Goal: Task Accomplishment & Management: Manage account settings

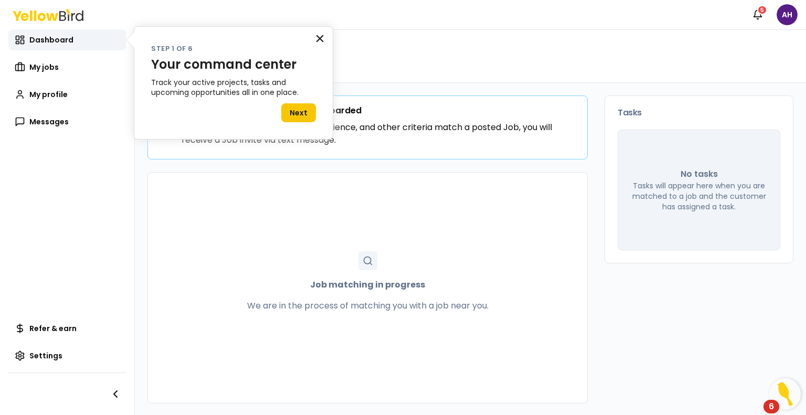
click at [321, 38] on button "×" at bounding box center [320, 38] width 10 height 17
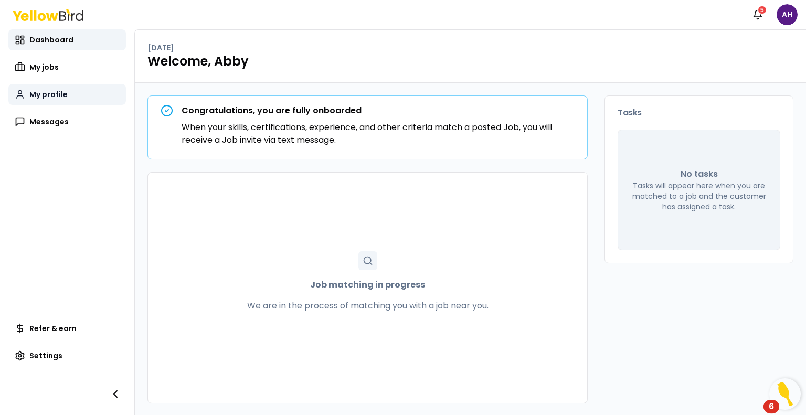
click at [29, 94] on span "My profile" at bounding box center [48, 94] width 38 height 10
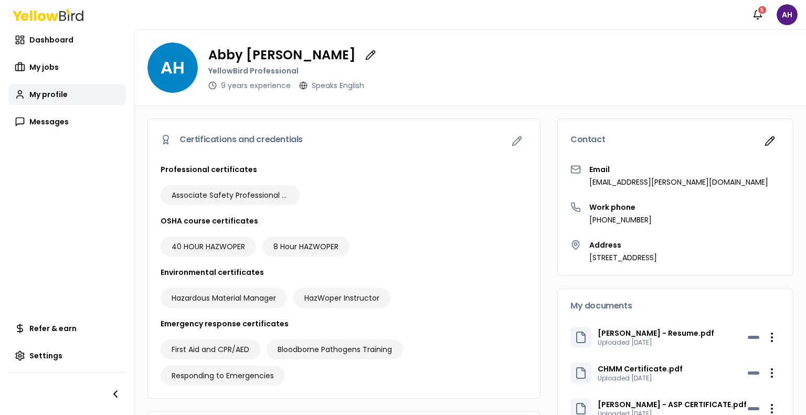
scroll to position [175, 0]
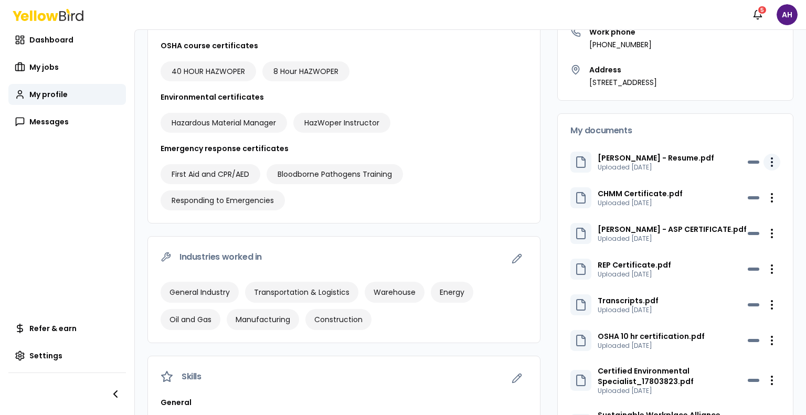
click at [764, 157] on html "Notifications 5 AH Dashboard My jobs My profile Messages Refer & earn Settings …" at bounding box center [403, 207] width 806 height 415
click at [735, 204] on div "Delete" at bounding box center [739, 200] width 62 height 17
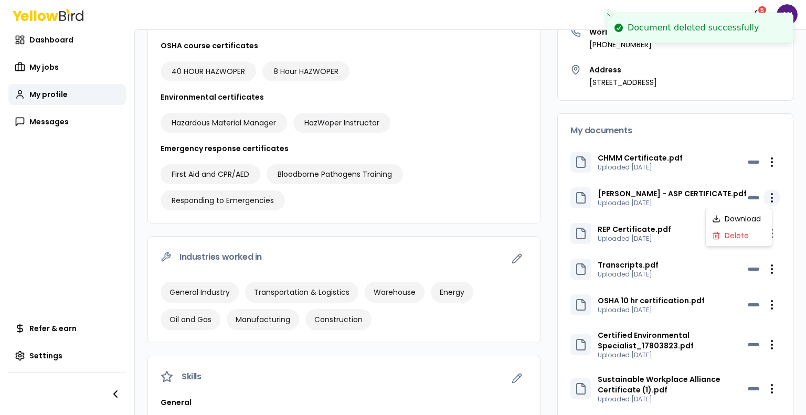
click at [765, 195] on html "Document deleted successfully Notifications 5 AH Dashboard My jobs My profile M…" at bounding box center [403, 207] width 806 height 415
click at [739, 237] on div "Delete" at bounding box center [739, 235] width 62 height 17
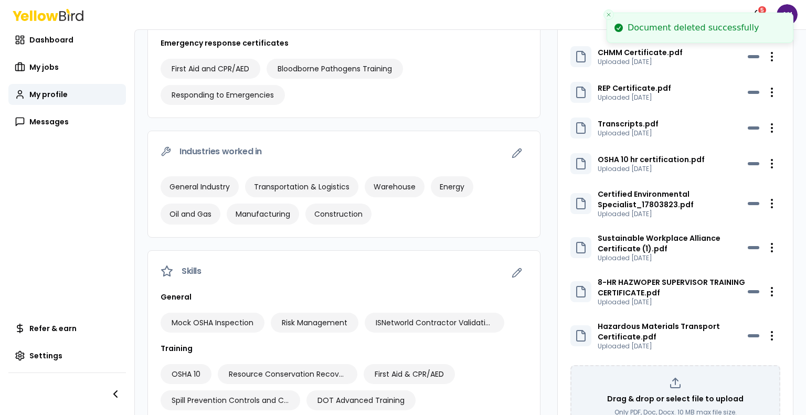
scroll to position [285, 0]
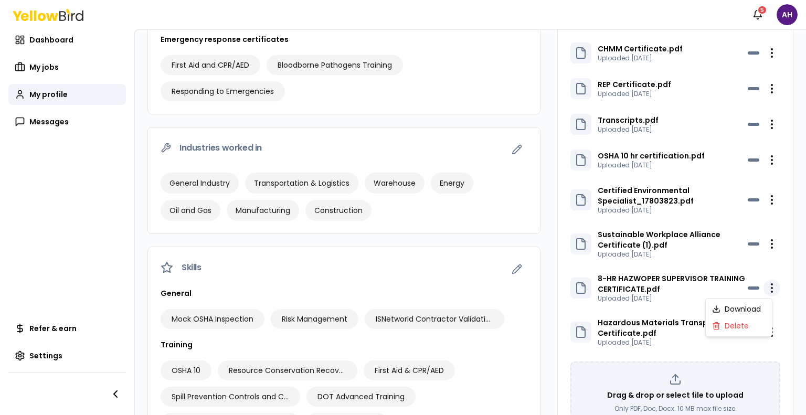
click at [760, 286] on html "Notifications 5 AH Dashboard My jobs My profile Messages Refer & earn Settings …" at bounding box center [403, 207] width 806 height 415
click at [720, 327] on div "Delete" at bounding box center [739, 326] width 62 height 17
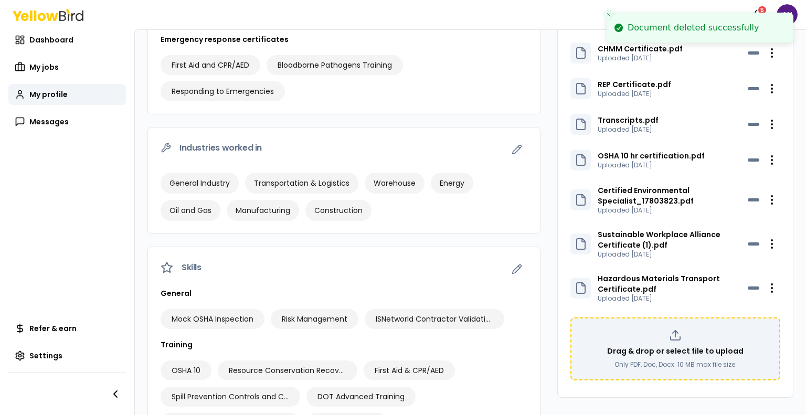
click at [690, 362] on p "Only PDF, Doc, Docx. 10 MB max file size." at bounding box center [676, 365] width 122 height 8
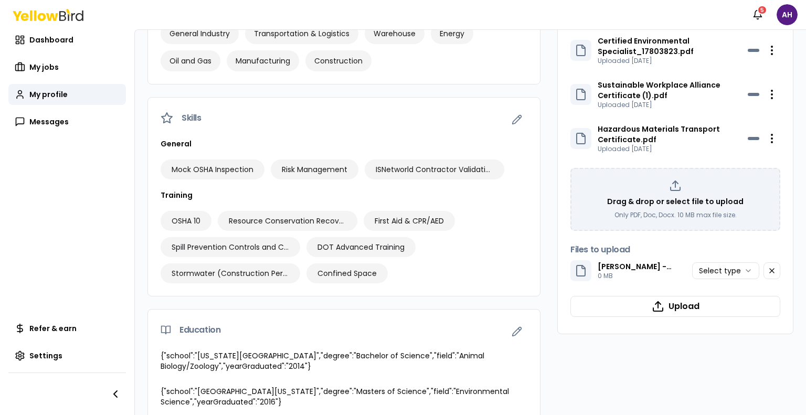
scroll to position [433, 0]
drag, startPoint x: 675, startPoint y: 311, endPoint x: 739, endPoint y: 288, distance: 68.3
click at [739, 288] on div "CHMM Certificate.pdf Uploaded Jun 4, 2023 Open menu REP Certificate.pdf Uploade…" at bounding box center [676, 106] width 210 height 433
click at [733, 278] on html "Notifications 5 AH Dashboard My jobs My profile Messages Refer & earn Settings …" at bounding box center [403, 207] width 806 height 415
click at [644, 313] on button "Upload" at bounding box center [676, 307] width 210 height 21
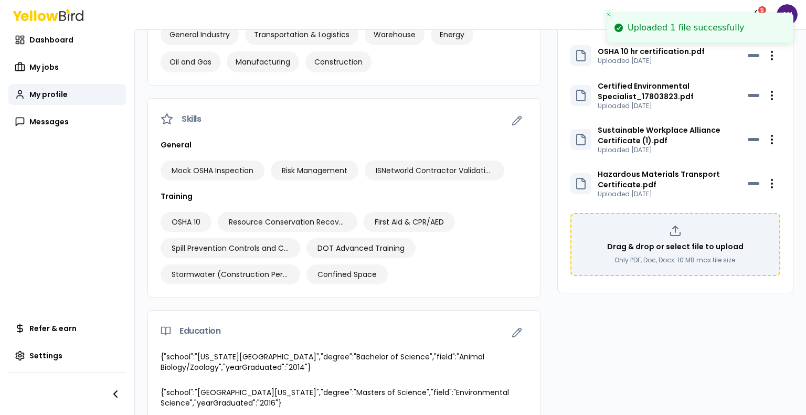
click at [655, 226] on div "Drag & drop or select file to upload Only PDF, Doc, Docx. 10 MB max file size." at bounding box center [675, 245] width 191 height 40
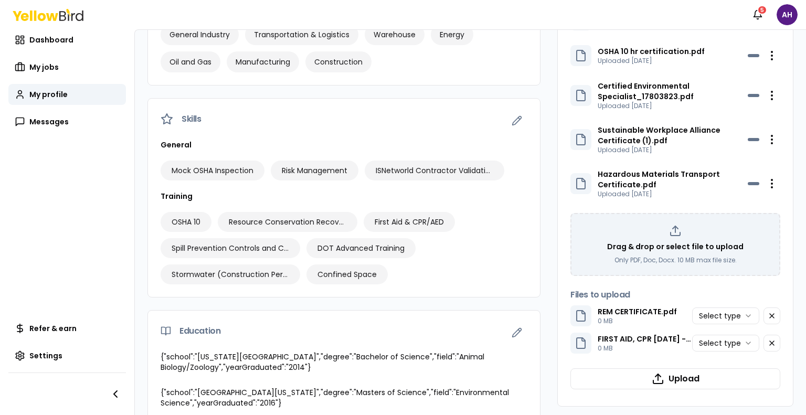
click at [714, 316] on html "Notifications 5 AH Dashboard My jobs My profile Messages Refer & earn Settings …" at bounding box center [403, 207] width 806 height 415
click at [708, 349] on html "Notifications 5 AH Dashboard My jobs My profile Messages Refer & earn Settings …" at bounding box center [403, 207] width 806 height 415
click at [686, 381] on button "Upload" at bounding box center [676, 379] width 210 height 21
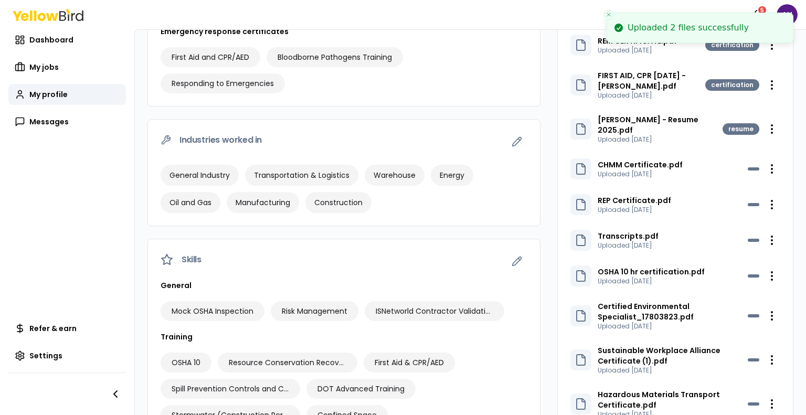
scroll to position [449, 0]
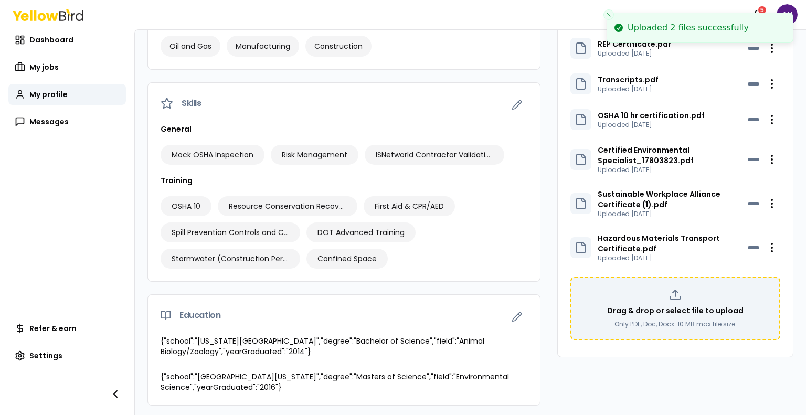
click at [693, 296] on div "Drag & drop or select file to upload Only PDF, Doc, Docx. 10 MB max file size." at bounding box center [675, 309] width 191 height 40
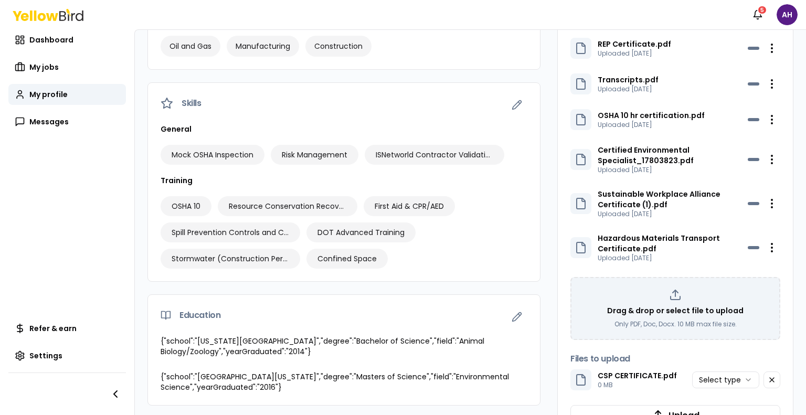
scroll to position [489, 0]
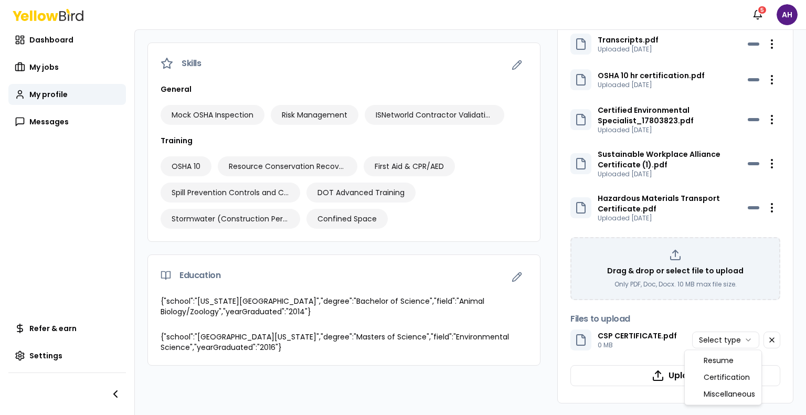
click at [712, 337] on html "Notifications 5 AH Dashboard My jobs My profile Messages Refer & earn Settings …" at bounding box center [403, 207] width 806 height 415
click at [678, 377] on button "Upload" at bounding box center [676, 375] width 210 height 21
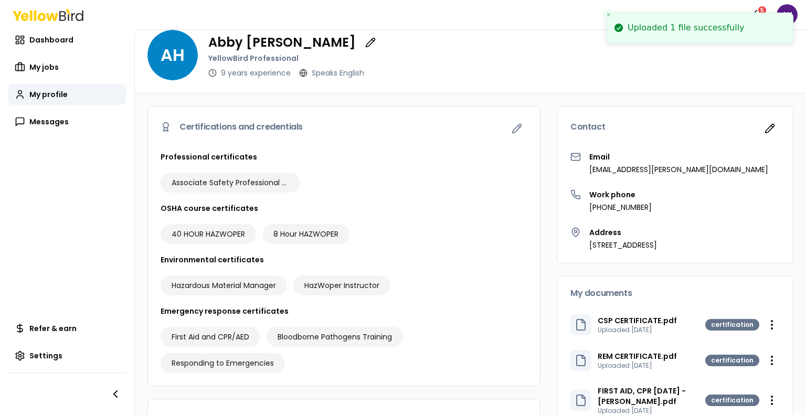
scroll to position [9, 0]
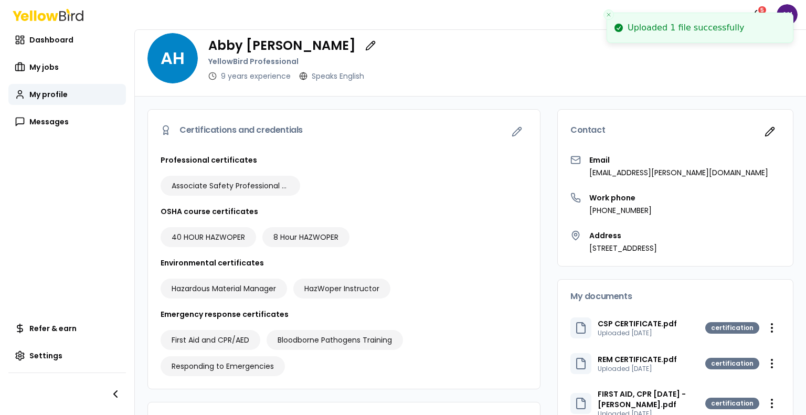
click at [348, 155] on h3 "Professional certificates" at bounding box center [344, 160] width 367 height 10
click at [512, 134] on icon "button" at bounding box center [517, 132] width 10 height 10
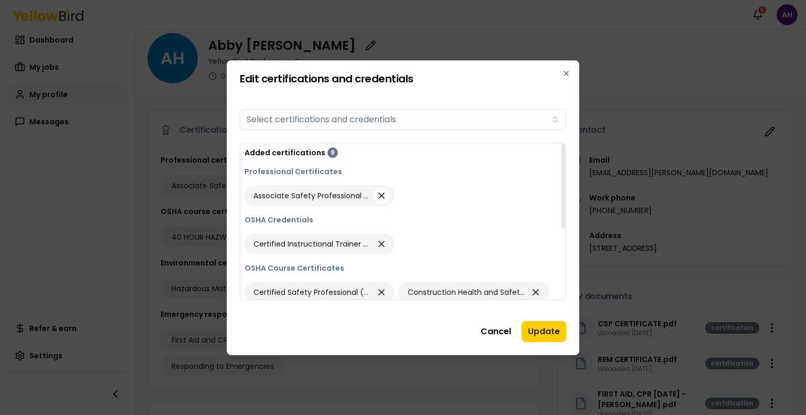
click at [374, 197] on button "button" at bounding box center [381, 195] width 17 height 17
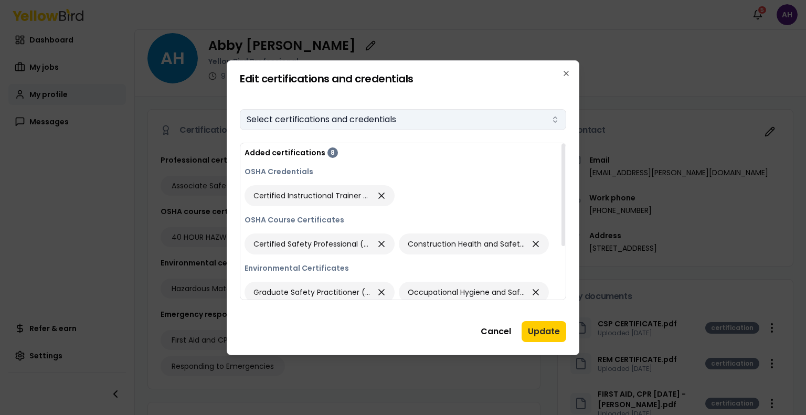
click at [324, 120] on button "Select certifications and credentials" at bounding box center [403, 119] width 327 height 21
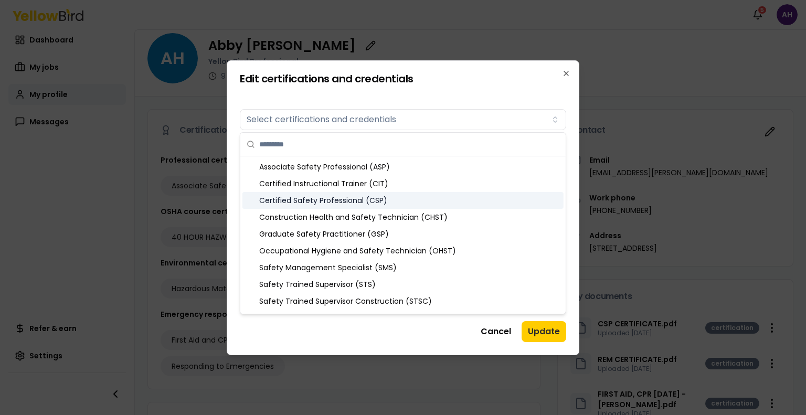
click at [325, 197] on div "Certified Safety Professional (CSP)" at bounding box center [403, 200] width 321 height 17
click at [372, 201] on div "Certified Safety Professional (CSP)" at bounding box center [403, 200] width 321 height 17
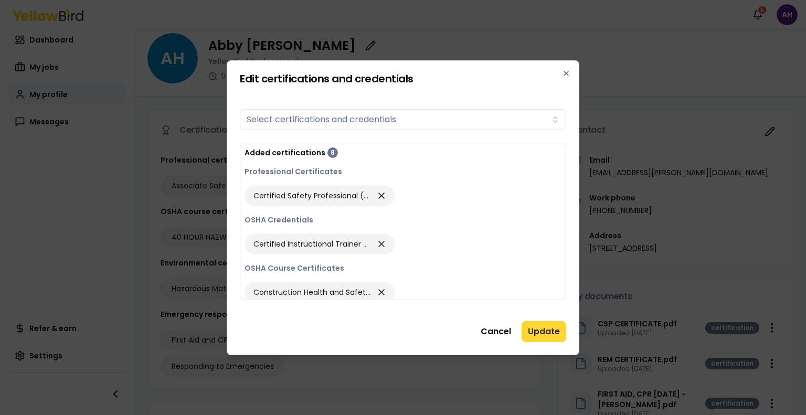
click at [538, 329] on button "Update" at bounding box center [544, 331] width 45 height 21
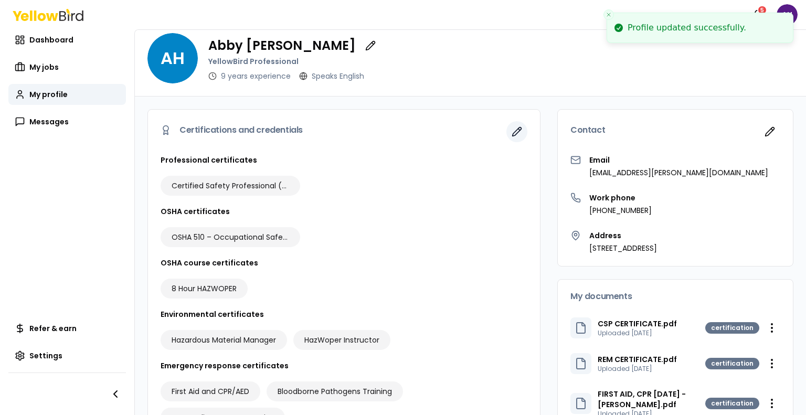
click at [512, 131] on icon "button" at bounding box center [517, 132] width 10 height 10
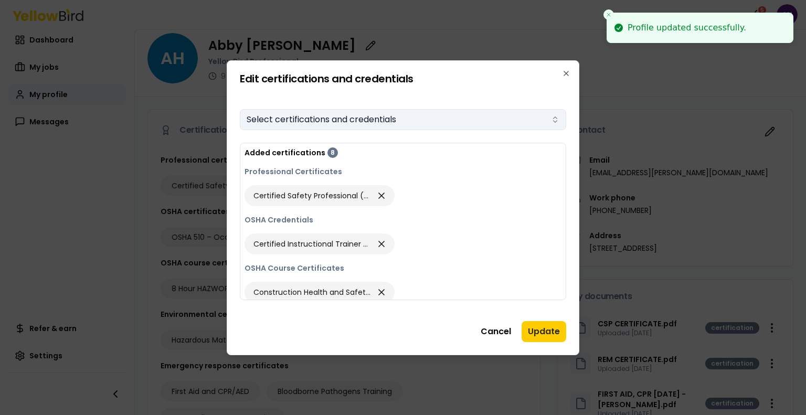
click at [403, 122] on button "Select certifications and credentials" at bounding box center [403, 119] width 327 height 21
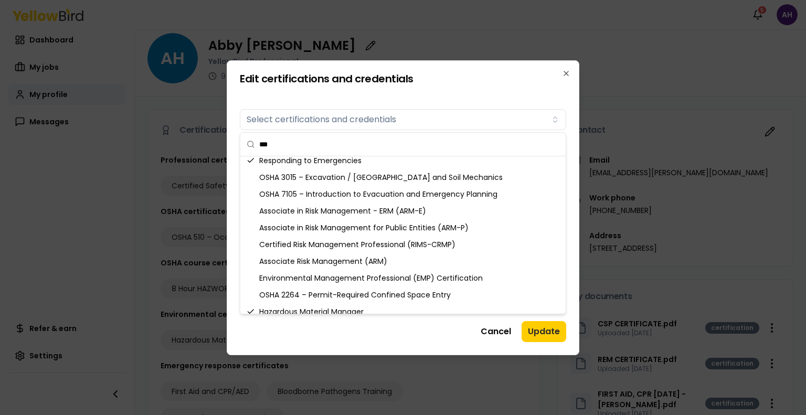
scroll to position [0, 0]
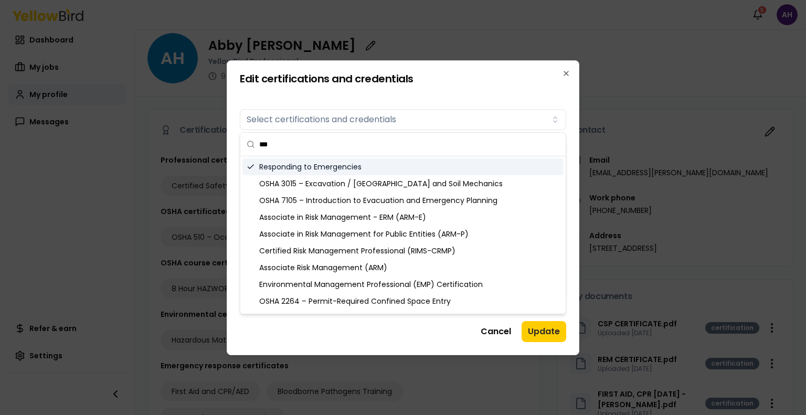
click at [301, 151] on input "***" at bounding box center [409, 144] width 300 height 23
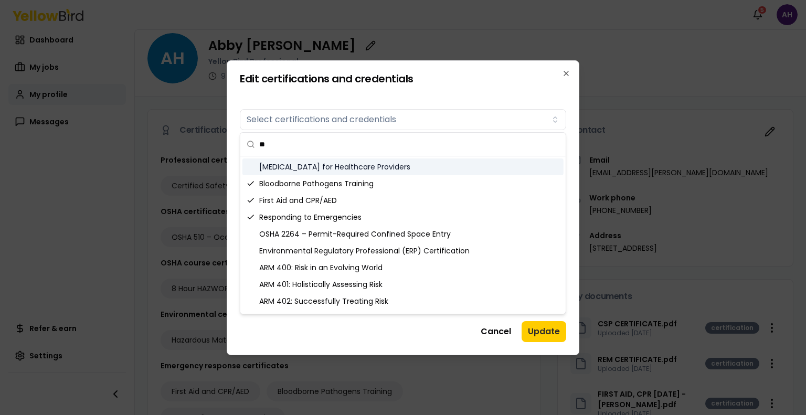
type input "*"
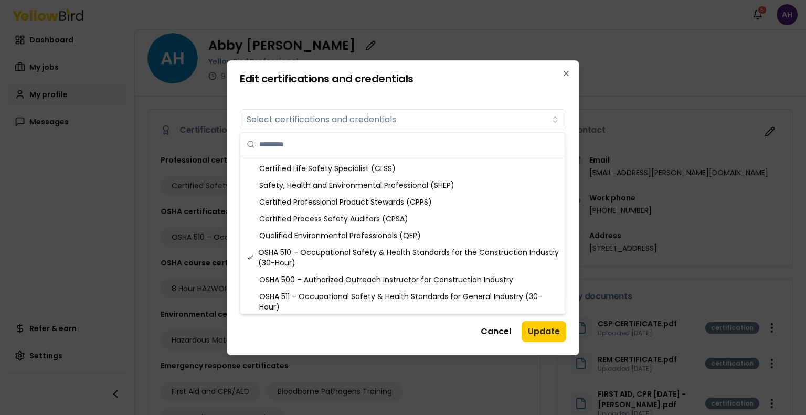
scroll to position [1155, 0]
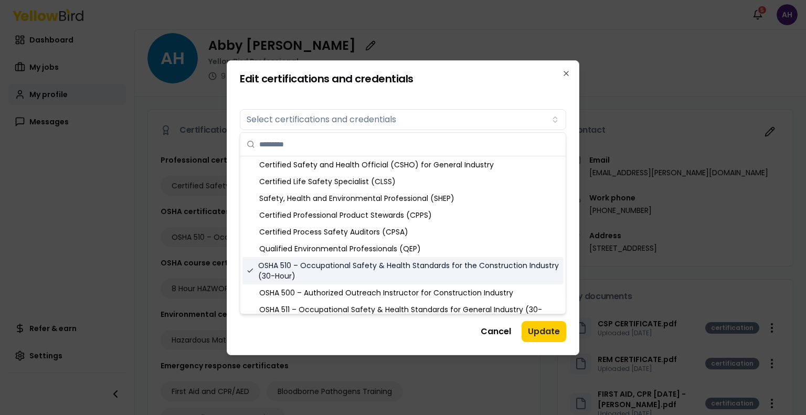
click at [265, 262] on div "OSHA 510 – Occupational Safety & Health Standards for the Construction Industry…" at bounding box center [403, 270] width 321 height 27
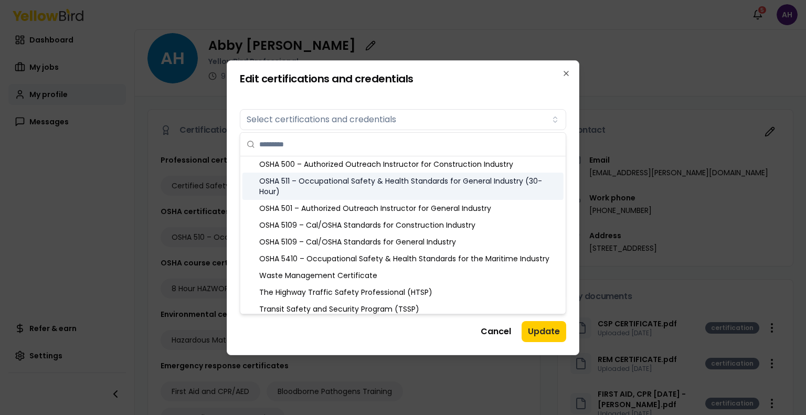
scroll to position [1306, 0]
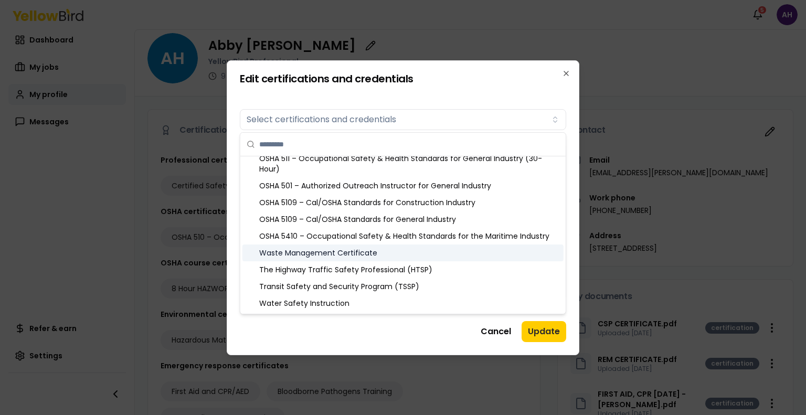
click at [375, 253] on div "Waste Management Certificate" at bounding box center [403, 253] width 321 height 17
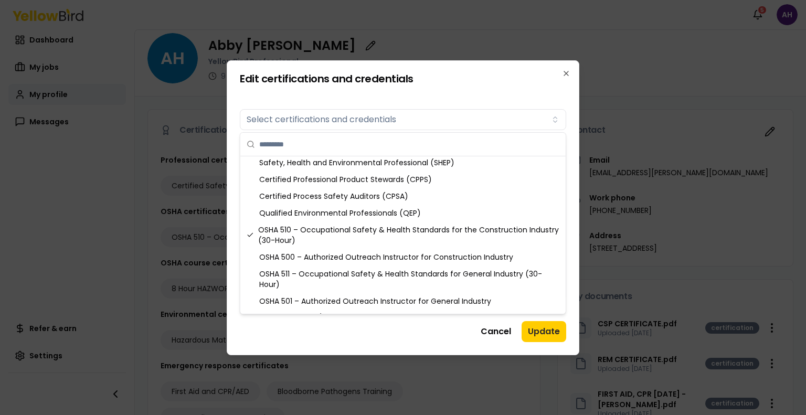
scroll to position [1177, 0]
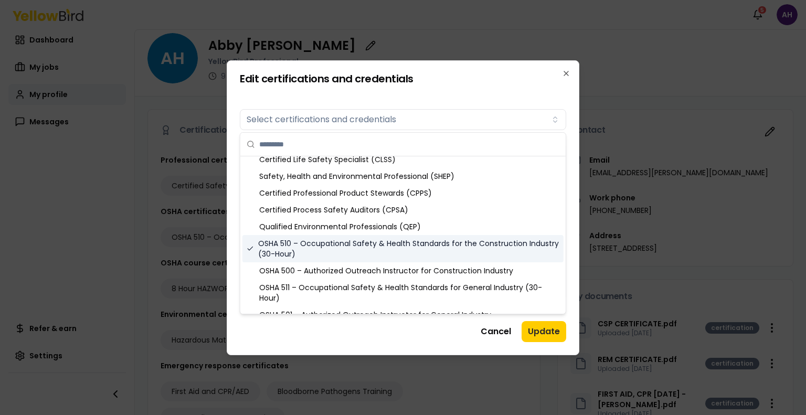
click at [477, 254] on div "OSHA 510 – Occupational Safety & Health Standards for the Construction Industry…" at bounding box center [403, 248] width 321 height 27
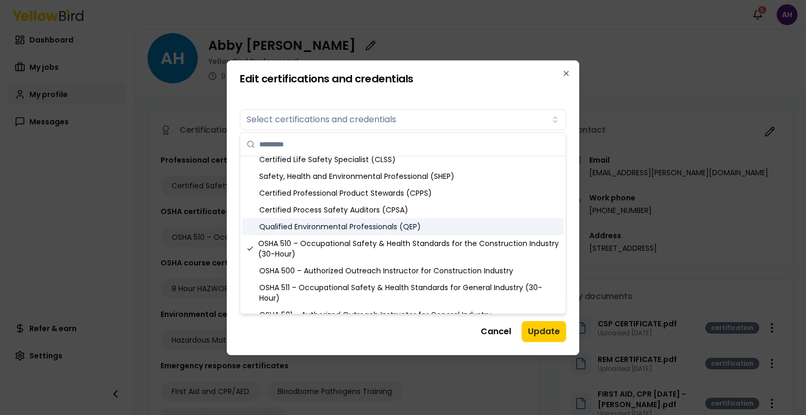
click at [456, 217] on div "Certified Process Safety Auditors (CPSA)" at bounding box center [403, 210] width 321 height 17
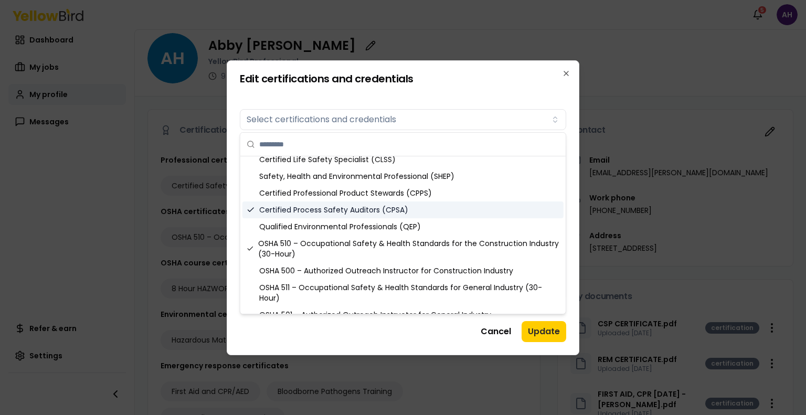
click at [456, 217] on div "Certified Process Safety Auditors (CPSA)" at bounding box center [403, 210] width 321 height 17
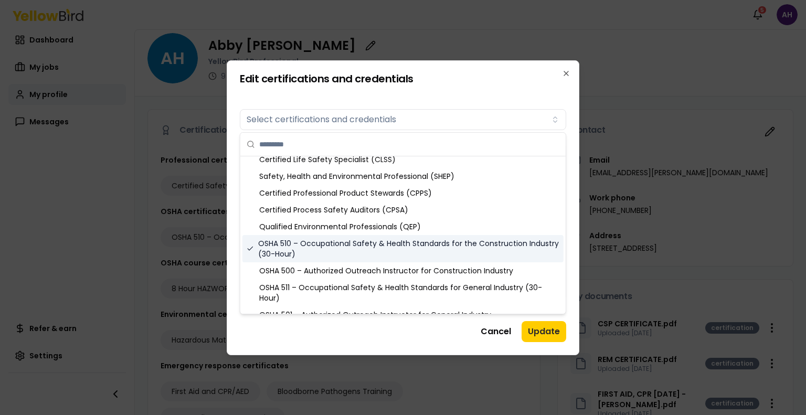
click at [250, 245] on icon "Suggestions" at bounding box center [250, 249] width 7 height 8
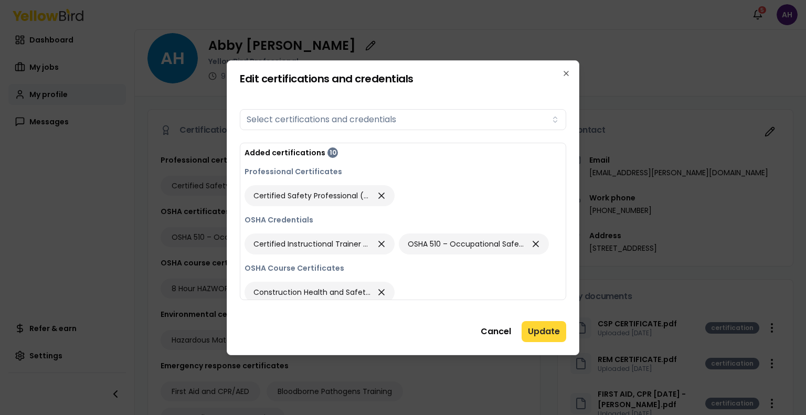
click at [544, 328] on button "Update" at bounding box center [544, 331] width 45 height 21
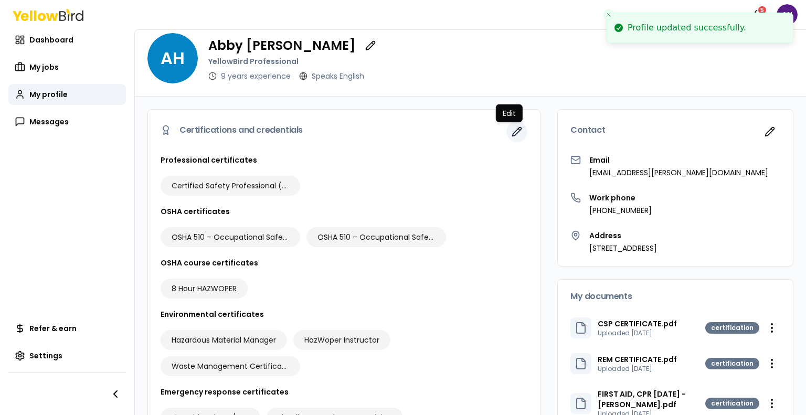
click at [519, 129] on icon "button" at bounding box center [520, 130] width 2 height 2
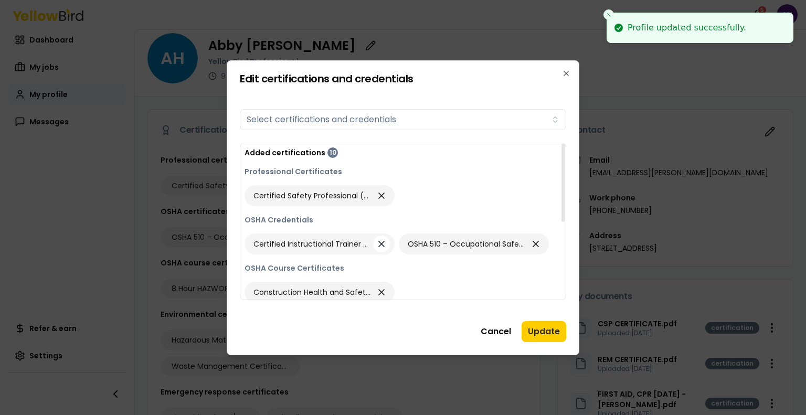
click at [380, 240] on icon "button" at bounding box center [381, 244] width 10 height 15
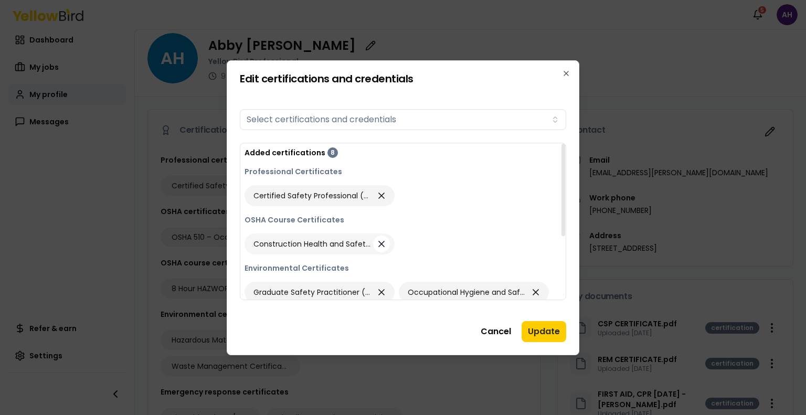
click at [380, 240] on icon "button" at bounding box center [381, 244] width 10 height 15
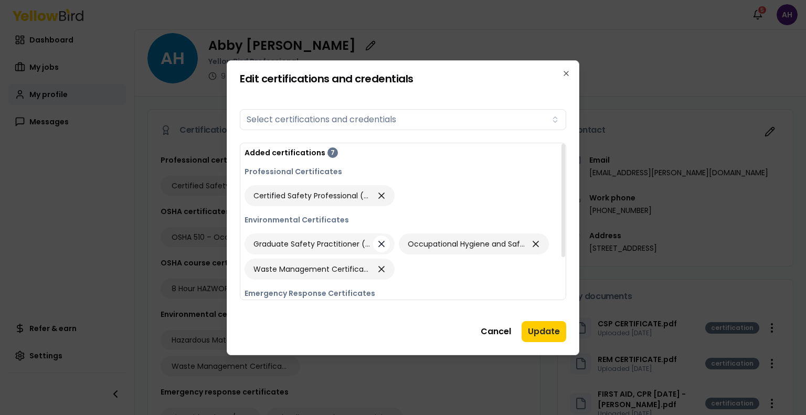
click at [380, 240] on icon "button" at bounding box center [381, 244] width 10 height 15
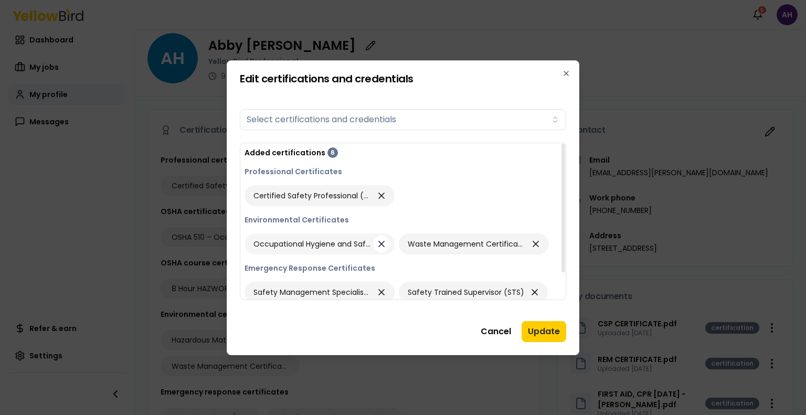
click at [380, 240] on icon "button" at bounding box center [381, 244] width 10 height 15
click at [385, 289] on icon "button" at bounding box center [381, 292] width 10 height 15
click at [385, 289] on button "button" at bounding box center [380, 292] width 17 height 17
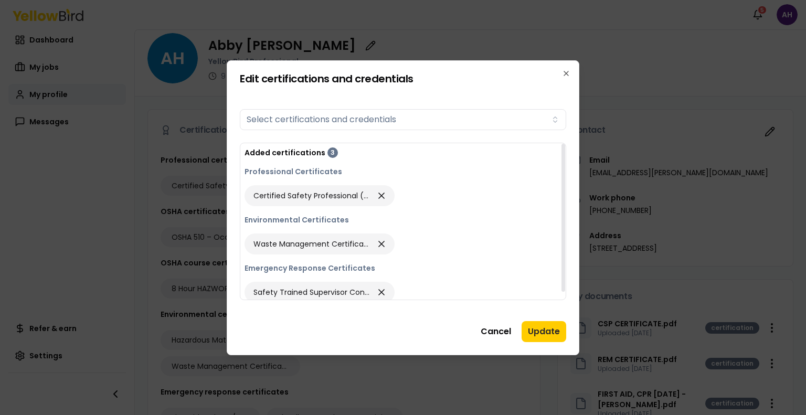
click at [385, 289] on icon "button" at bounding box center [381, 292] width 10 height 15
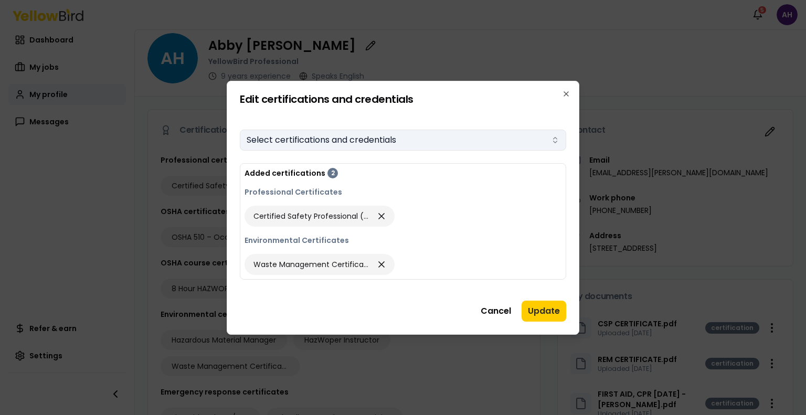
click at [394, 138] on button "Select certifications and credentials" at bounding box center [403, 140] width 327 height 21
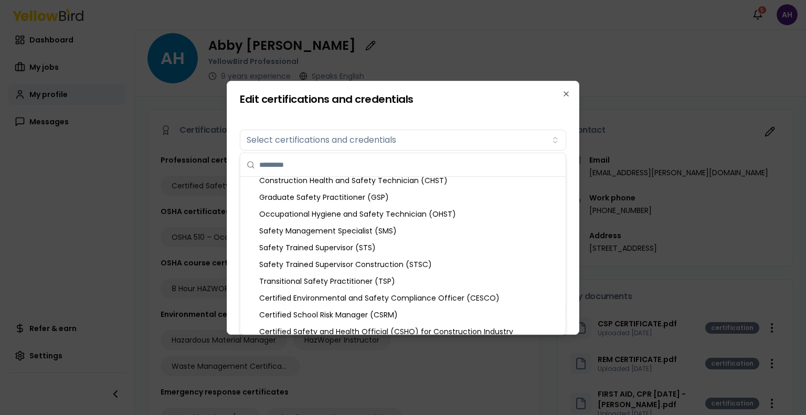
scroll to position [0, 0]
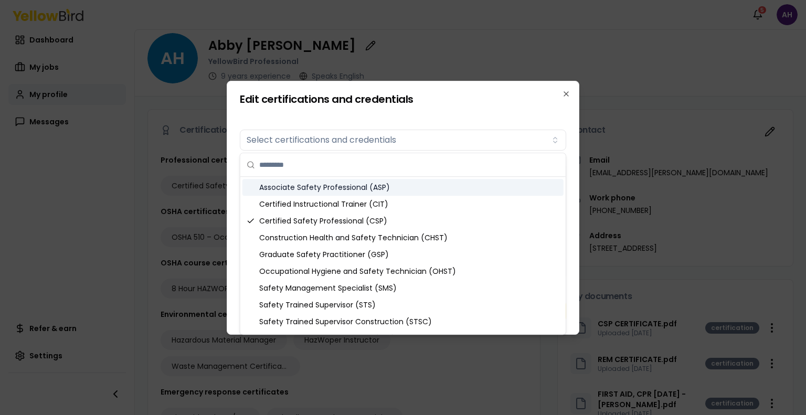
click at [485, 156] on input "text" at bounding box center [409, 164] width 300 height 23
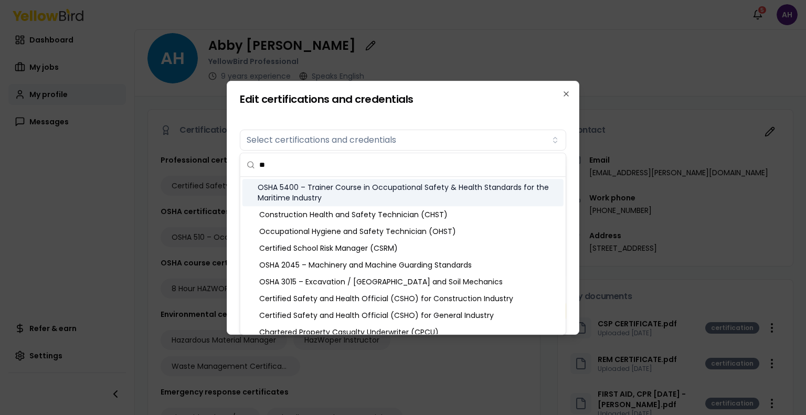
type input "*"
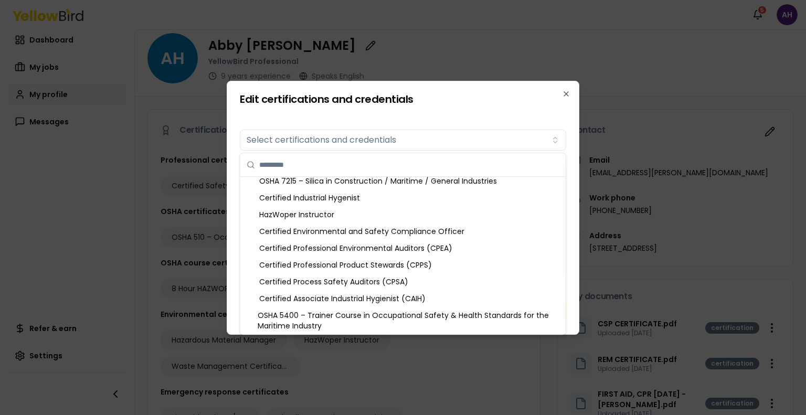
scroll to position [409, 0]
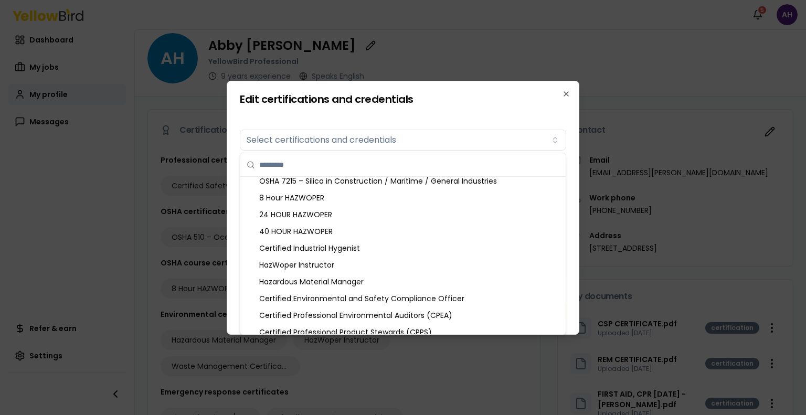
click at [485, 125] on div "Certifications Select certifications and credentials" at bounding box center [403, 137] width 327 height 25
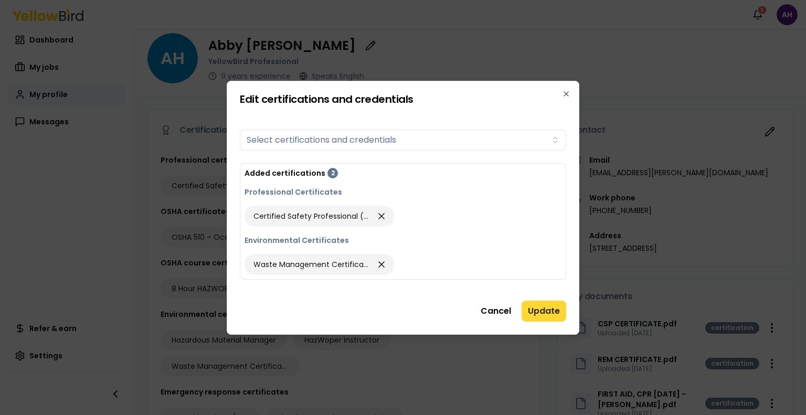
click at [542, 312] on button "Update" at bounding box center [544, 311] width 45 height 21
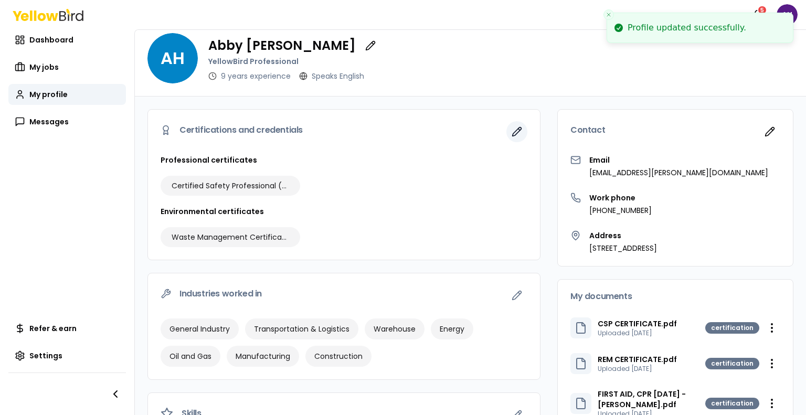
click at [512, 136] on icon "button" at bounding box center [517, 132] width 10 height 10
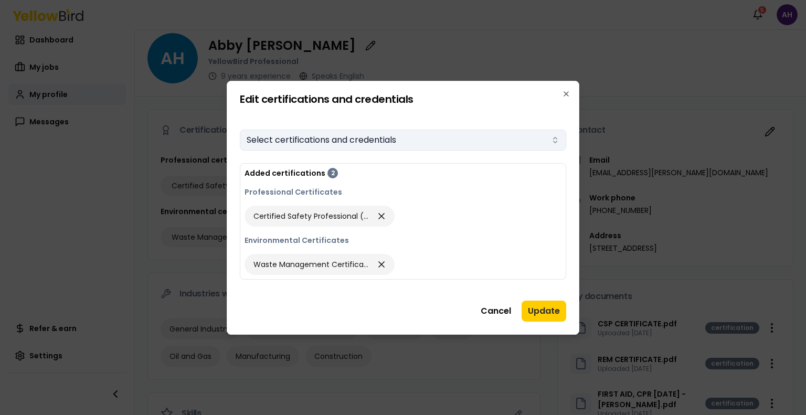
click at [452, 144] on button "Select certifications and credentials" at bounding box center [403, 140] width 327 height 21
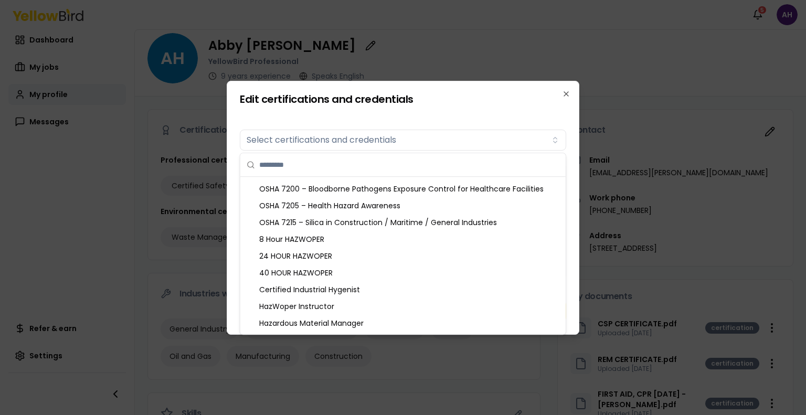
scroll to position [942, 0]
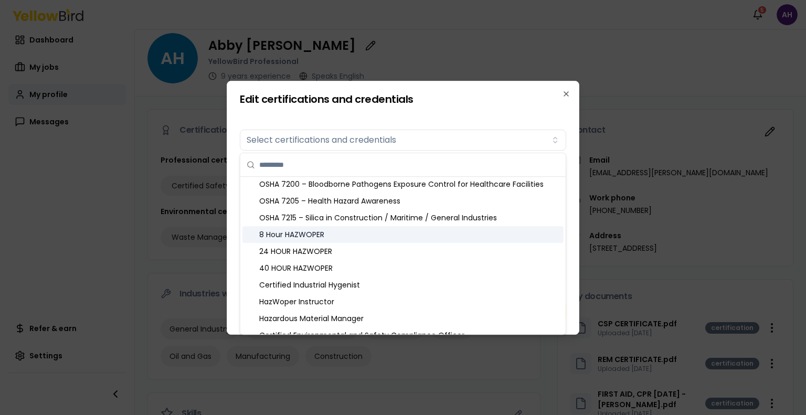
click at [410, 237] on div "8 Hour HAZWOPER" at bounding box center [403, 234] width 321 height 17
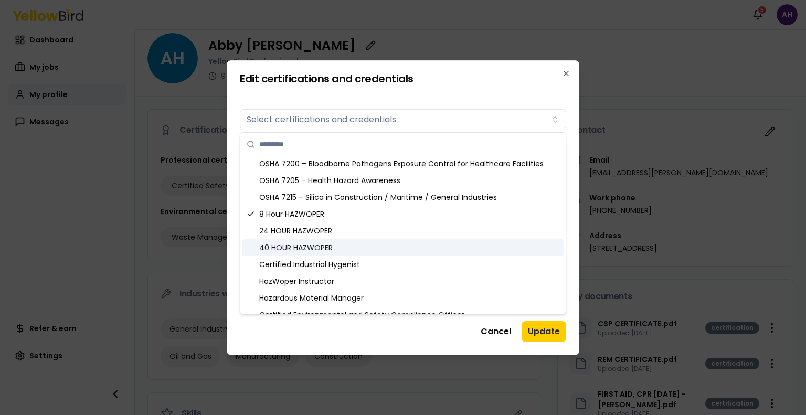
drag, startPoint x: 410, startPoint y: 261, endPoint x: 410, endPoint y: 254, distance: 7.3
click at [410, 254] on div "40 HOUR HAZWOPER" at bounding box center [403, 247] width 321 height 17
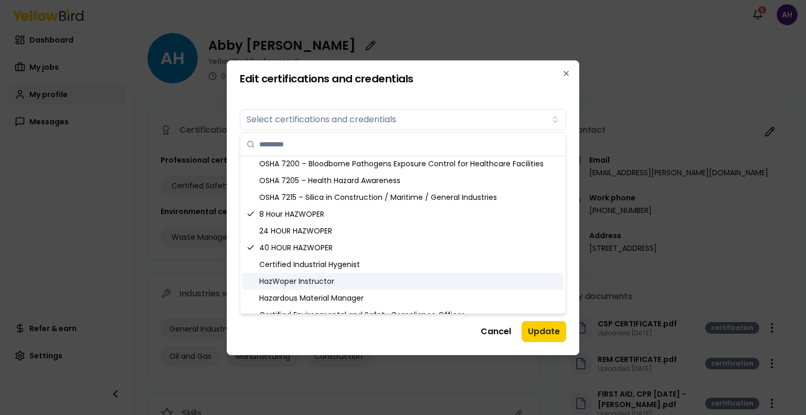
click at [414, 285] on div "HazWoper Instructor" at bounding box center [403, 281] width 321 height 17
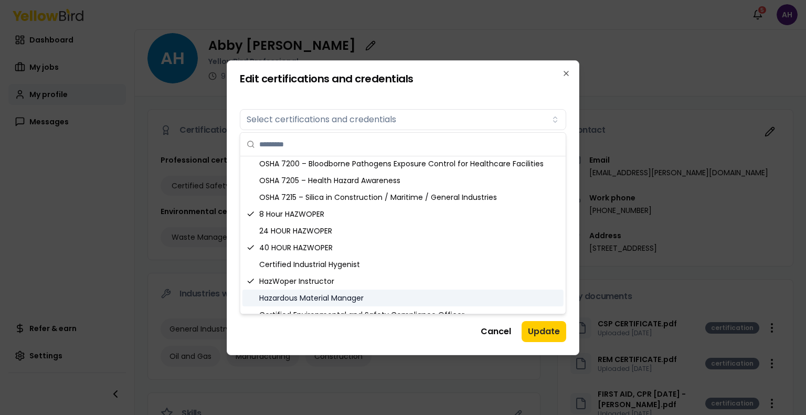
click at [418, 296] on div "Hazardous Material Manager" at bounding box center [403, 298] width 321 height 17
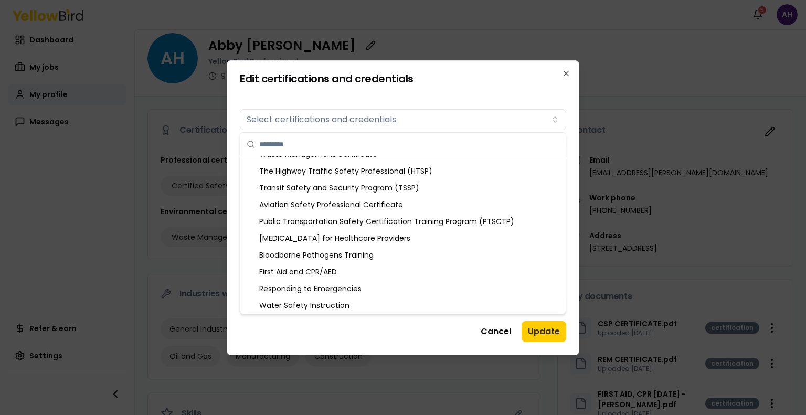
scroll to position [1306, 0]
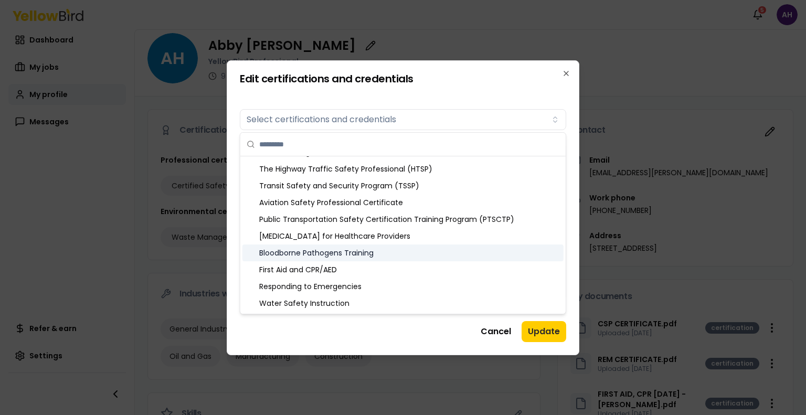
click at [414, 251] on div "Bloodborne Pathogens Training" at bounding box center [403, 253] width 321 height 17
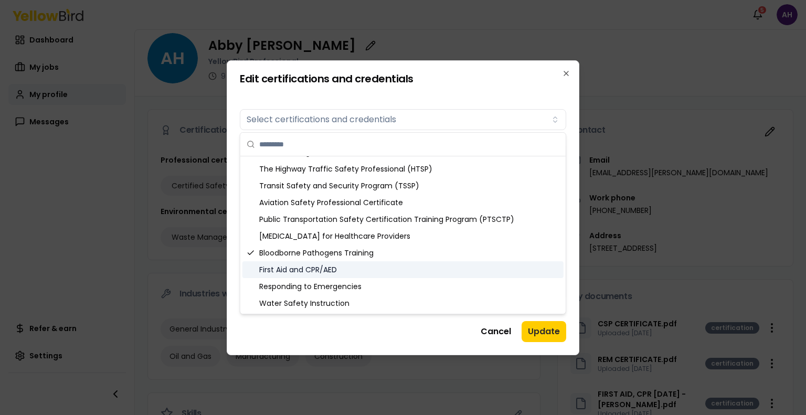
click at [420, 266] on div "First Aid and CPR/AED" at bounding box center [403, 269] width 321 height 17
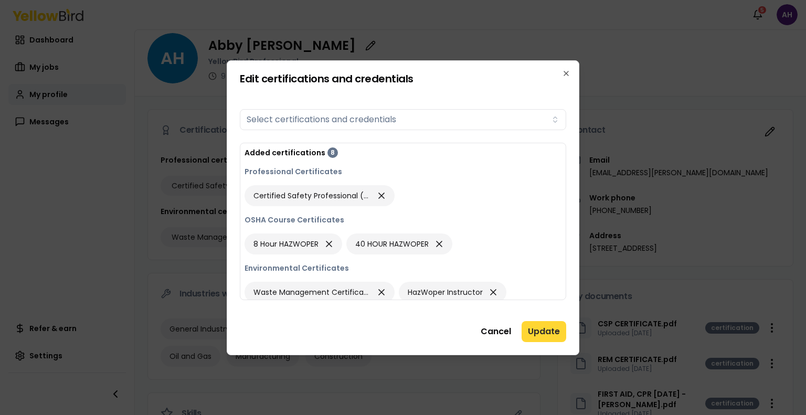
click at [538, 336] on button "Update" at bounding box center [544, 331] width 45 height 21
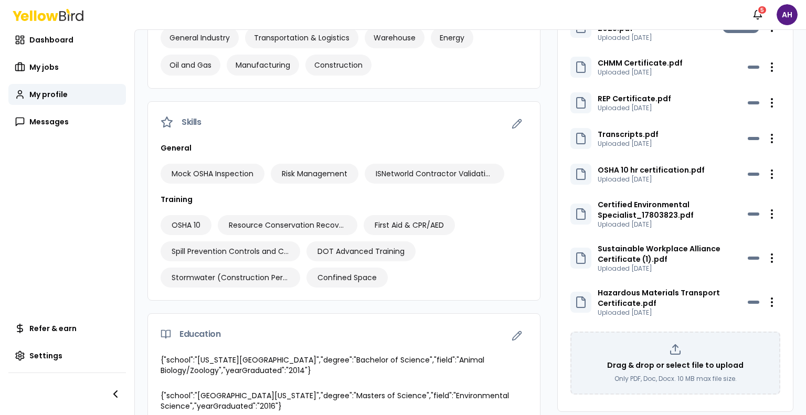
scroll to position [449, 0]
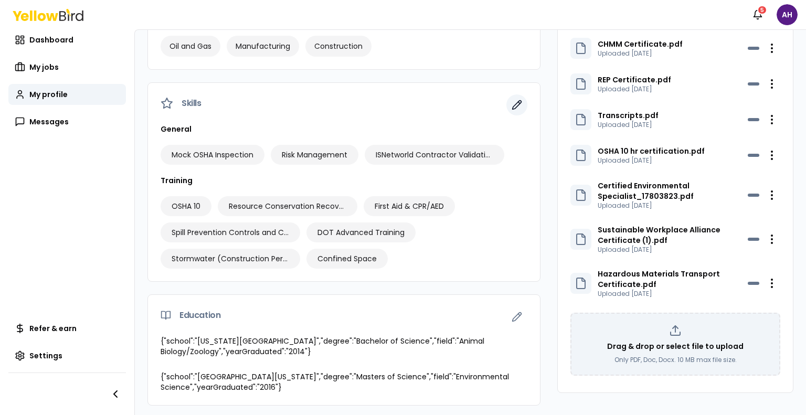
click at [513, 101] on icon "button" at bounding box center [517, 105] width 9 height 9
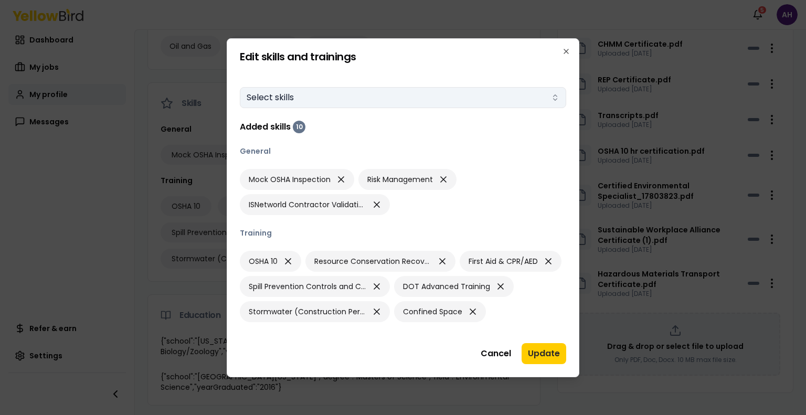
click at [491, 98] on button "Select skills" at bounding box center [403, 97] width 327 height 21
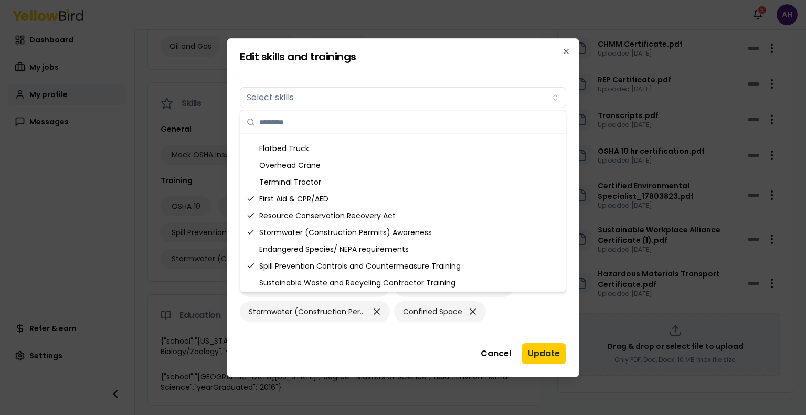
scroll to position [435, 0]
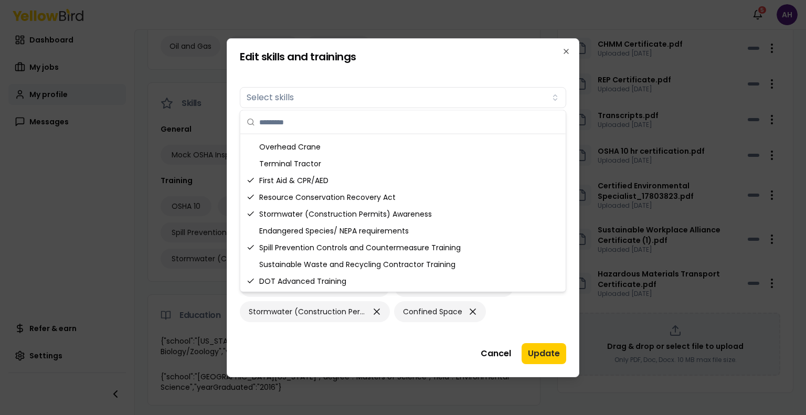
click at [575, 316] on div "Edit skills and trainings Skills Select skills Added skills 10 General Mock OSH…" at bounding box center [403, 207] width 353 height 339
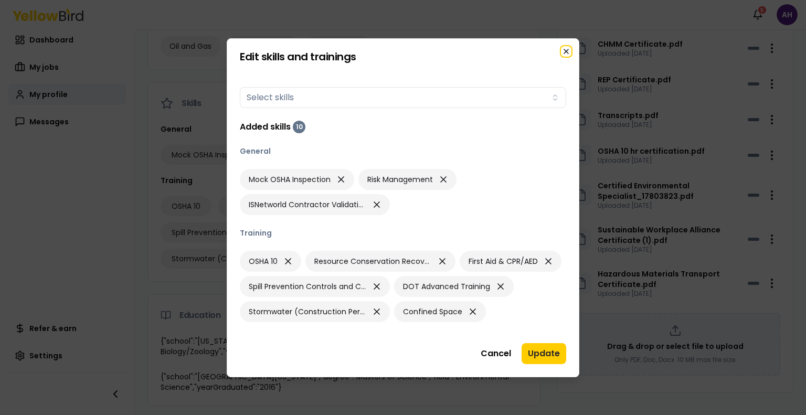
click at [567, 55] on icon "button" at bounding box center [566, 51] width 8 height 8
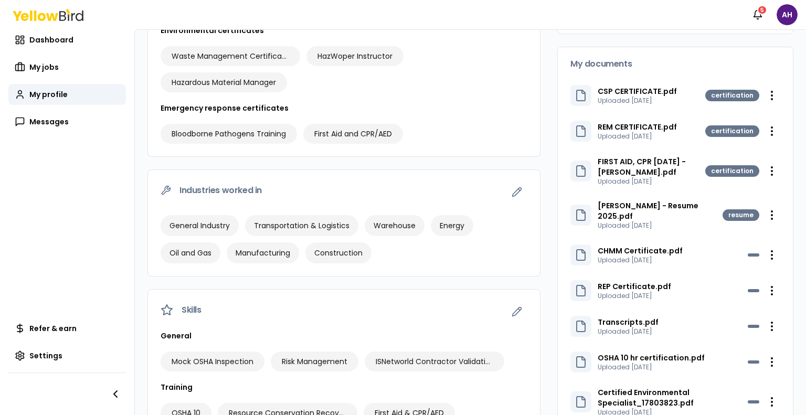
scroll to position [241, 0]
click at [513, 192] on icon "button" at bounding box center [517, 192] width 9 height 9
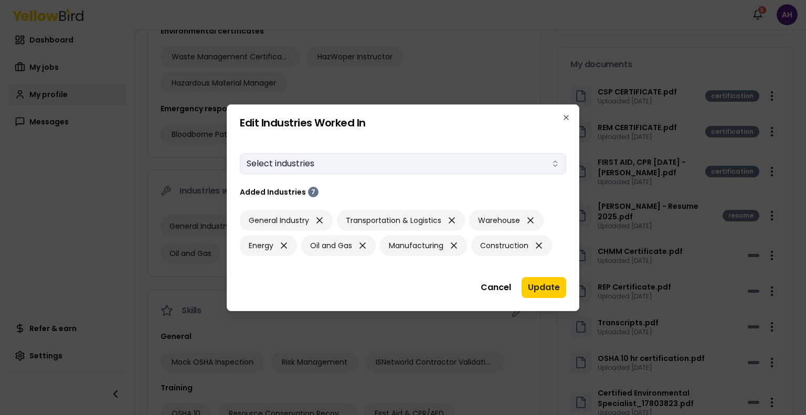
click at [531, 164] on button "Select industries" at bounding box center [403, 163] width 327 height 21
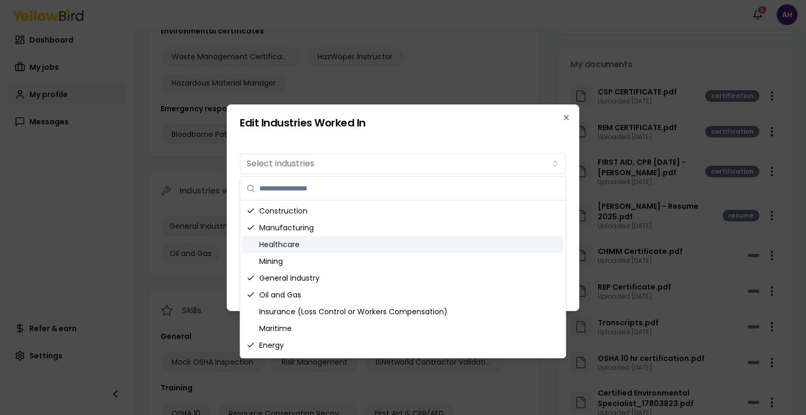
click at [386, 244] on div "Healthcare" at bounding box center [403, 244] width 321 height 17
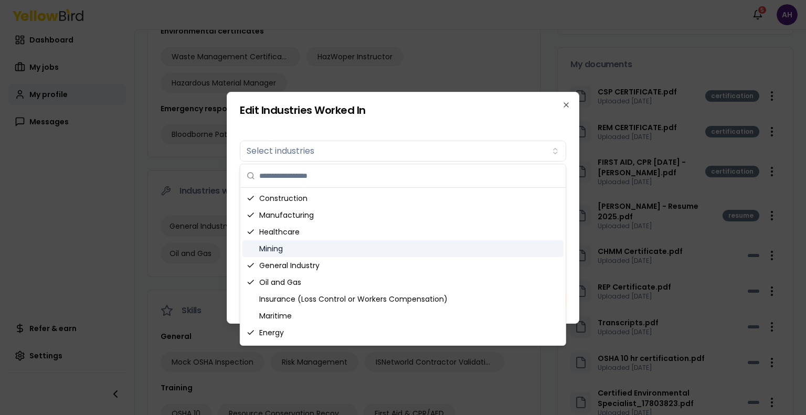
scroll to position [31, 0]
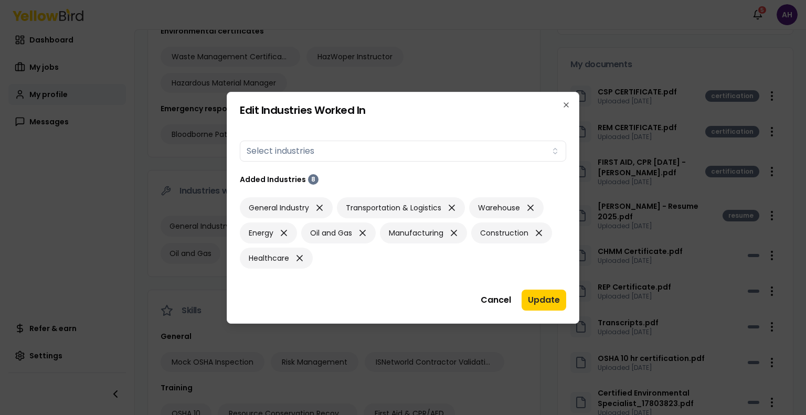
click at [528, 132] on form "Industries worked in Select industries Added Industries 8 General Industry Tran…" at bounding box center [403, 202] width 327 height 157
click at [548, 295] on button "Update" at bounding box center [544, 300] width 45 height 21
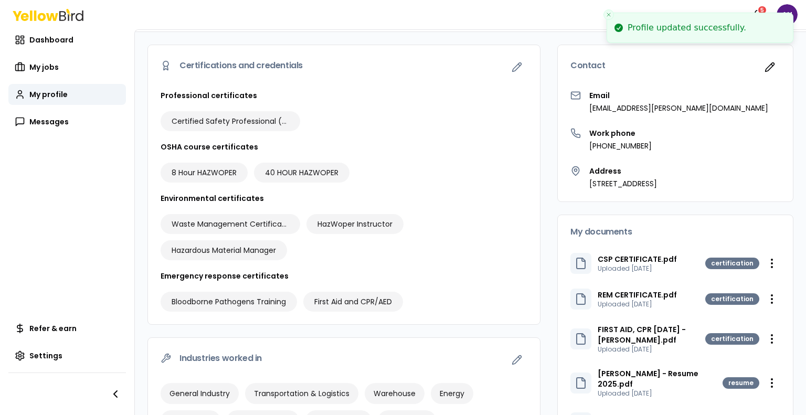
scroll to position [0, 0]
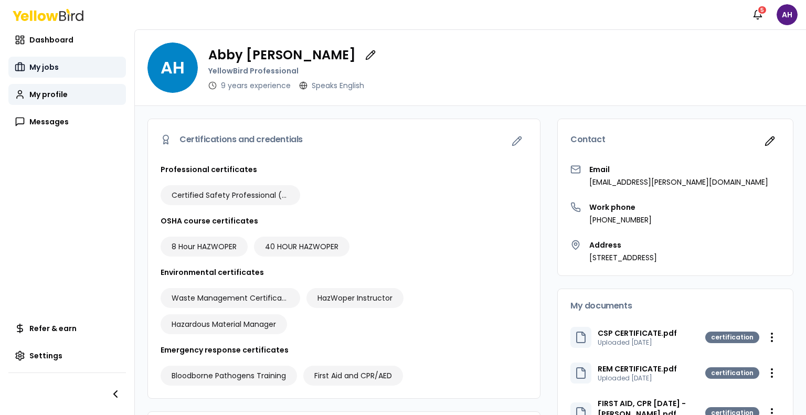
click at [41, 64] on span "My jobs" at bounding box center [43, 67] width 29 height 10
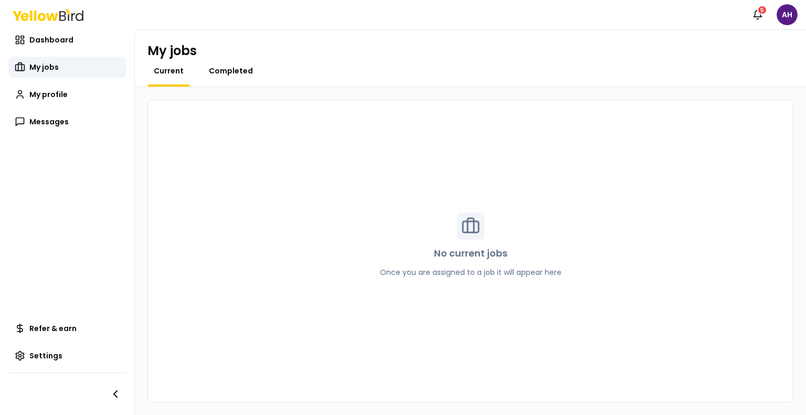
click at [226, 75] on span "Completed" at bounding box center [231, 71] width 44 height 10
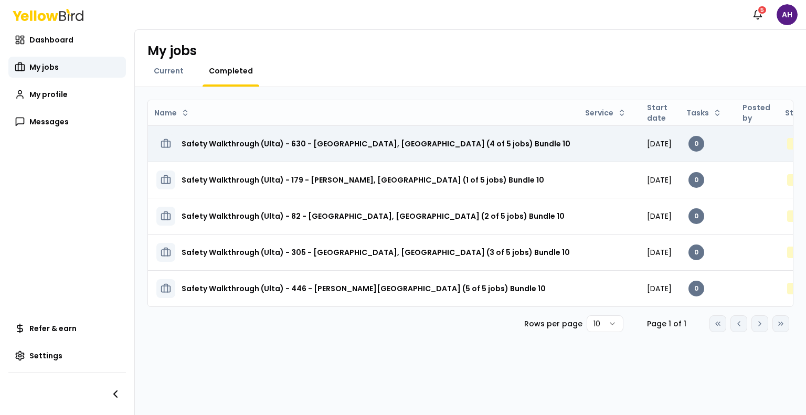
click at [426, 142] on h3 "Safety Walkthrough (Ulta) - 630 - [GEOGRAPHIC_DATA], [GEOGRAPHIC_DATA] (4 of 5 …" at bounding box center [376, 143] width 389 height 19
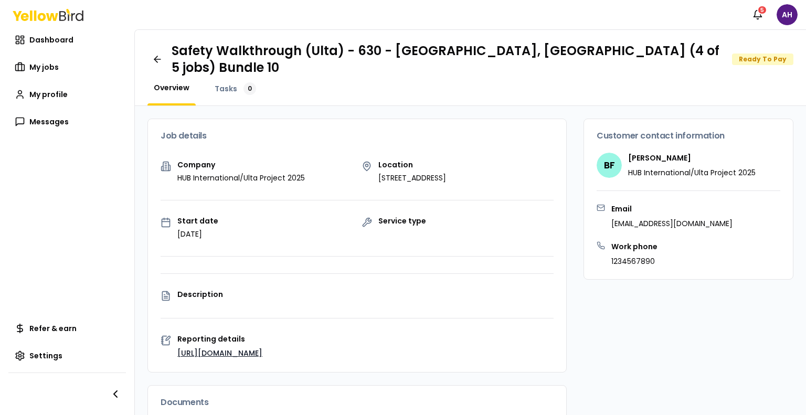
click at [759, 61] on div "Ready To Pay" at bounding box center [762, 60] width 61 height 12
click at [762, 16] on icon "button" at bounding box center [758, 14] width 10 height 10
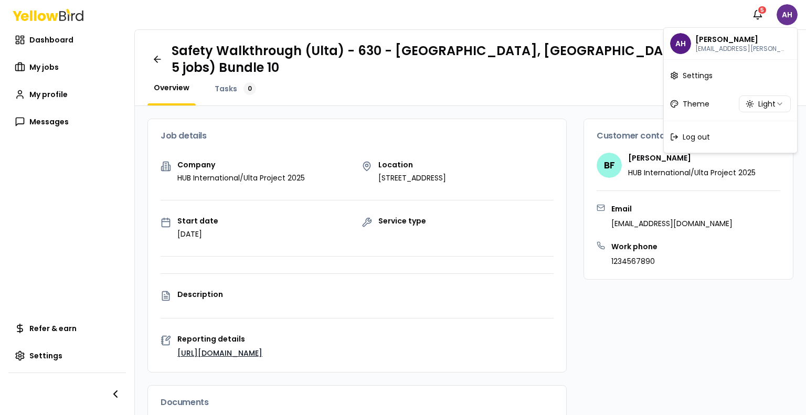
click at [783, 12] on html "Notifications 5 AH Dashboard My jobs My profile Messages Refer & earn Settings …" at bounding box center [403, 207] width 806 height 415
click at [713, 72] on link "Settings" at bounding box center [730, 75] width 129 height 27
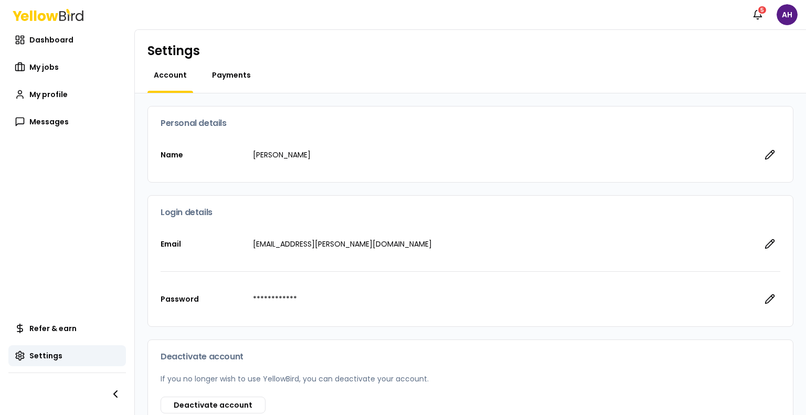
click at [234, 74] on span "Payments" at bounding box center [231, 75] width 39 height 10
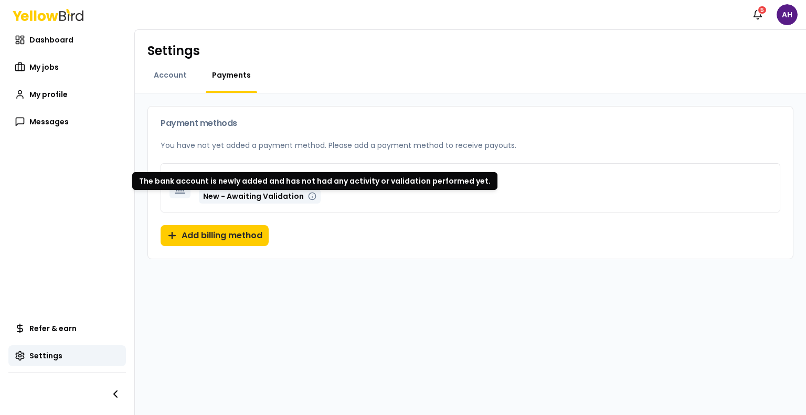
click at [308, 199] on icon at bounding box center [312, 196] width 8 height 8
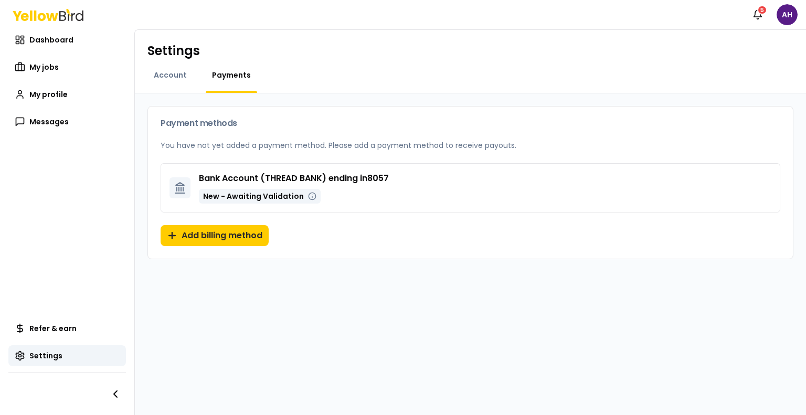
click at [239, 195] on span "New - Awaiting Validation" at bounding box center [253, 196] width 101 height 10
click at [202, 238] on button "Add billing method" at bounding box center [215, 235] width 108 height 21
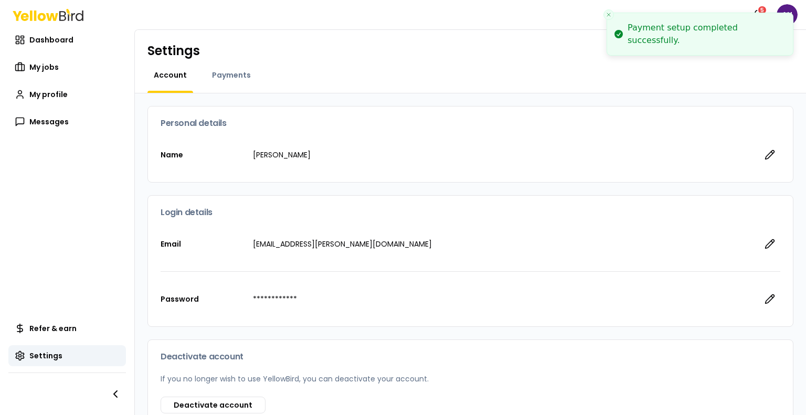
click at [48, 272] on nav "Dashboard My jobs My profile Messages Refer & earn Settings" at bounding box center [67, 222] width 134 height 386
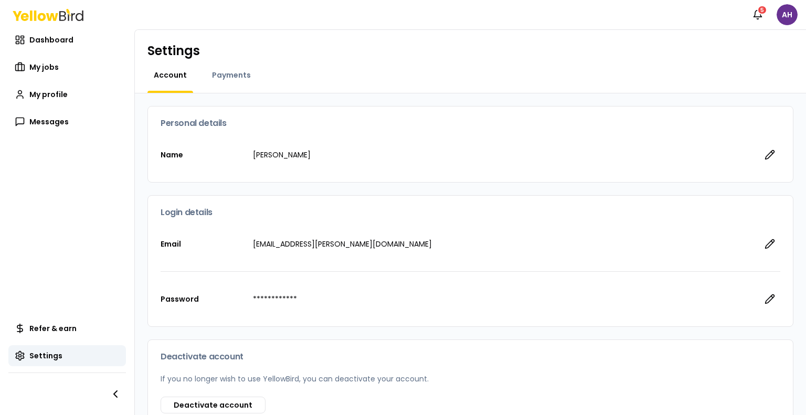
click at [791, 12] on html "**********" at bounding box center [403, 207] width 806 height 415
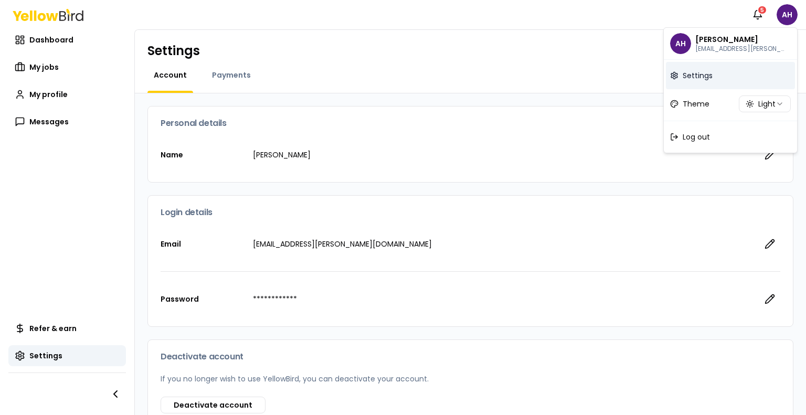
click at [675, 72] on icon at bounding box center [674, 75] width 6 height 7
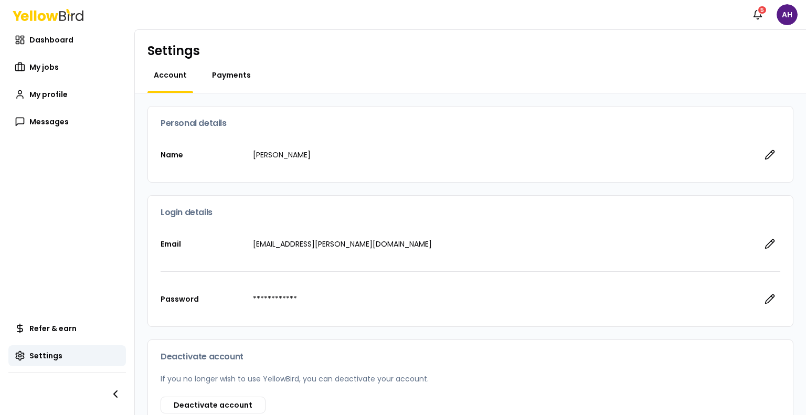
click at [225, 75] on span "Payments" at bounding box center [231, 75] width 39 height 10
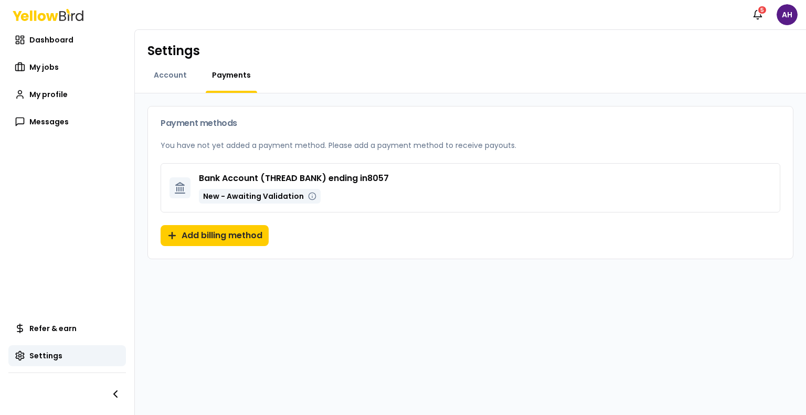
click at [378, 212] on li "Bank Account ( THREAD BANK ) ending in 8057 New - Awaiting Validation" at bounding box center [471, 187] width 620 height 49
click at [421, 146] on p "You have not yet added a payment method. Please add a payment method to receive…" at bounding box center [471, 145] width 620 height 10
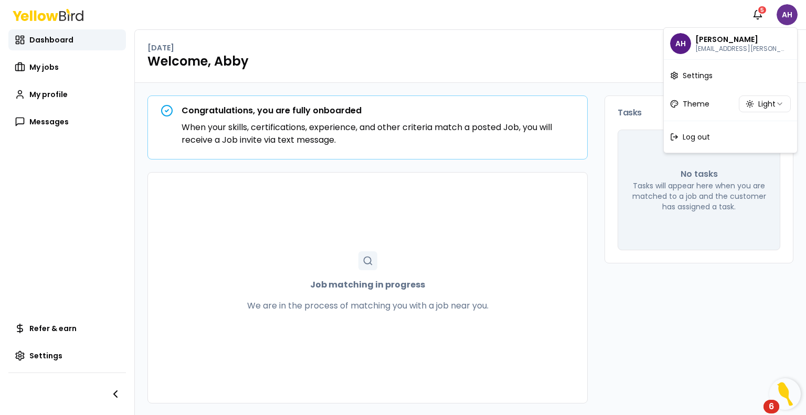
click at [783, 12] on html "Notifications 5 AH Dashboard My jobs My profile Messages Refer & earn Settings …" at bounding box center [403, 207] width 806 height 415
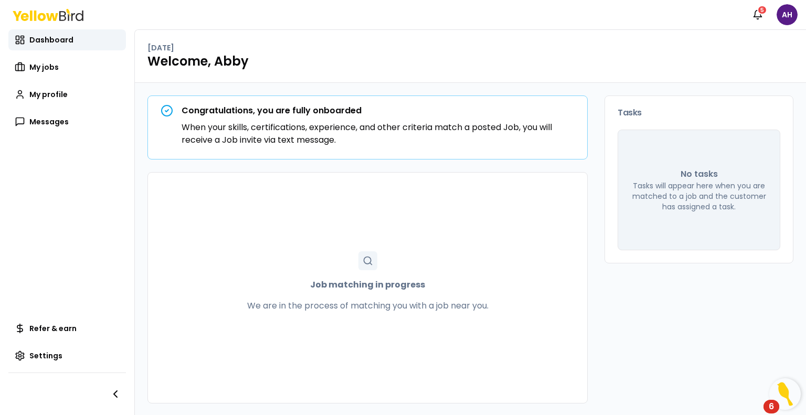
click at [469, 67] on html "Notifications 5 AH Dashboard My jobs My profile Messages Refer & earn Settings …" at bounding box center [403, 207] width 806 height 415
click at [24, 71] on icon at bounding box center [20, 67] width 10 height 10
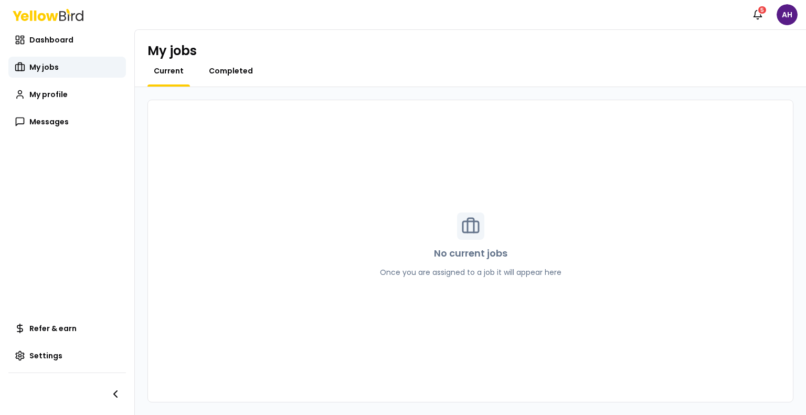
click at [232, 67] on span "Completed" at bounding box center [231, 71] width 44 height 10
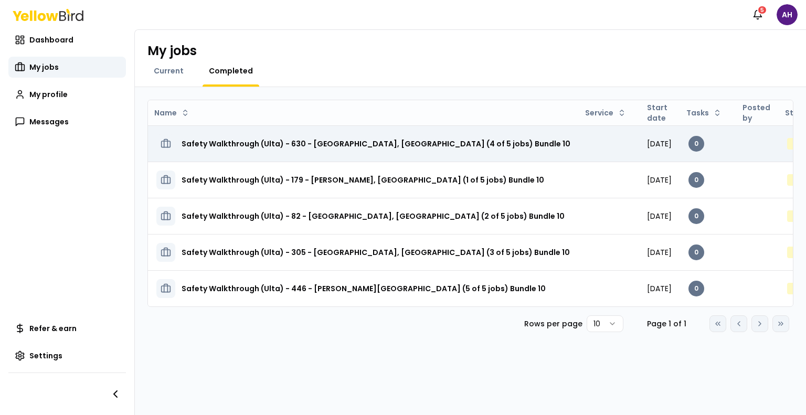
click at [330, 144] on h3 "Safety Walkthrough (Ulta) - 630 - [GEOGRAPHIC_DATA], [GEOGRAPHIC_DATA] (4 of 5 …" at bounding box center [376, 143] width 389 height 19
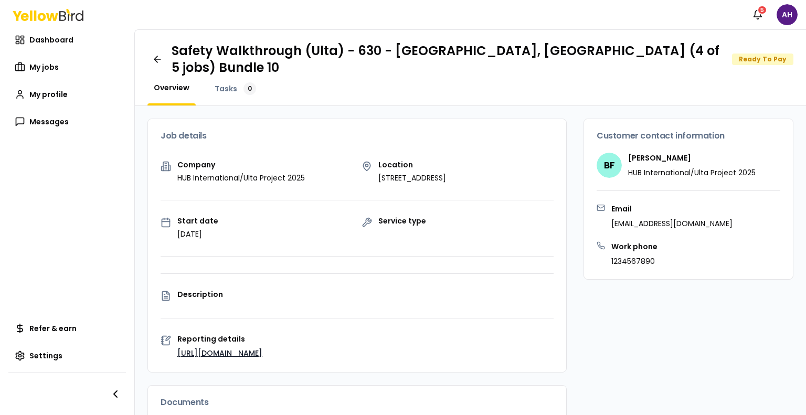
click at [330, 144] on div "Job details" at bounding box center [357, 136] width 418 height 34
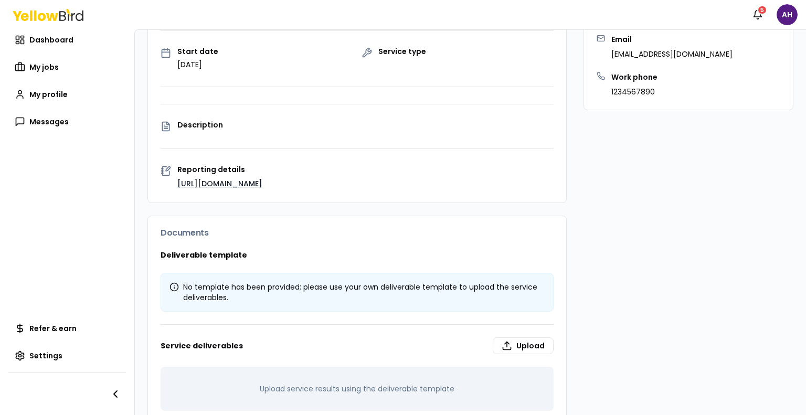
scroll to position [201, 0]
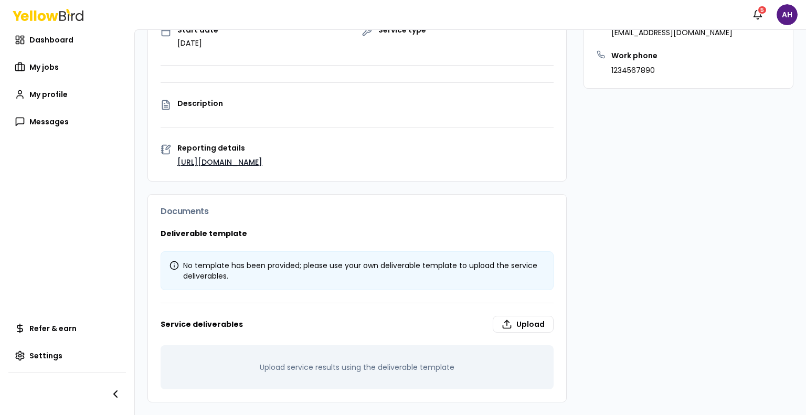
click at [204, 159] on link "[URL][DOMAIN_NAME]" at bounding box center [219, 162] width 85 height 10
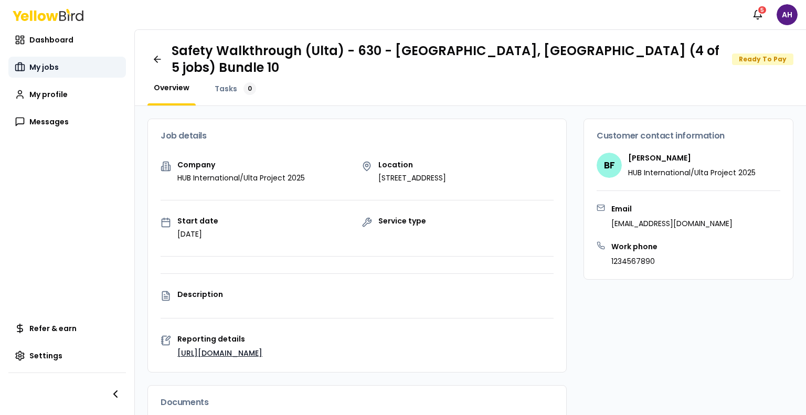
click at [46, 69] on span "My jobs" at bounding box center [43, 67] width 29 height 10
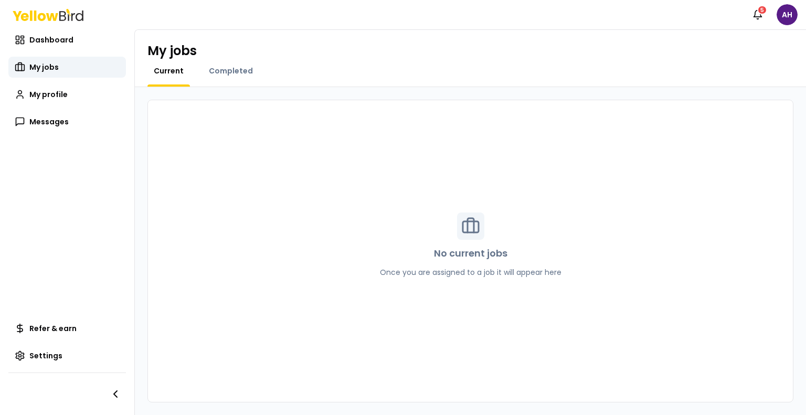
click at [273, 69] on div "Current Completed" at bounding box center [471, 76] width 646 height 21
click at [250, 69] on link "Completed" at bounding box center [231, 71] width 57 height 10
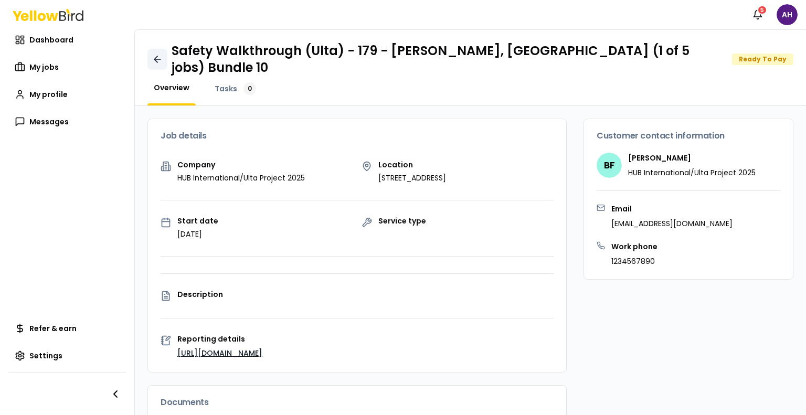
click at [150, 49] on link at bounding box center [158, 59] width 20 height 21
